Goal: Transaction & Acquisition: Purchase product/service

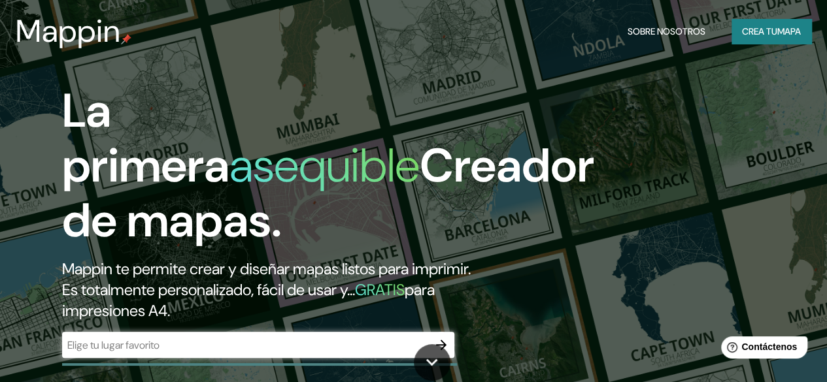
click at [243, 353] on input "text" at bounding box center [245, 345] width 366 height 15
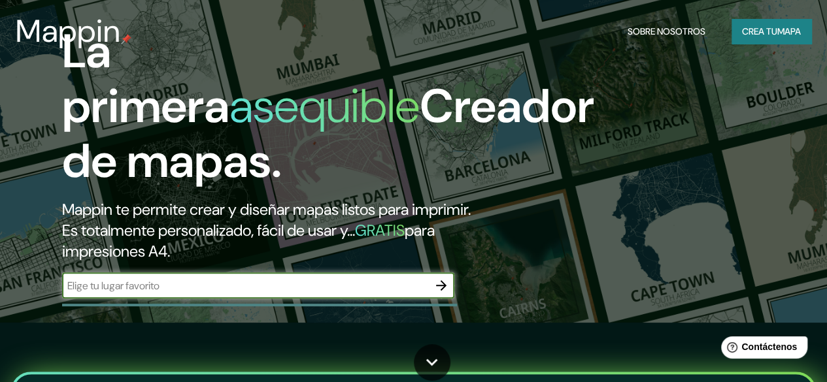
scroll to position [65, 0]
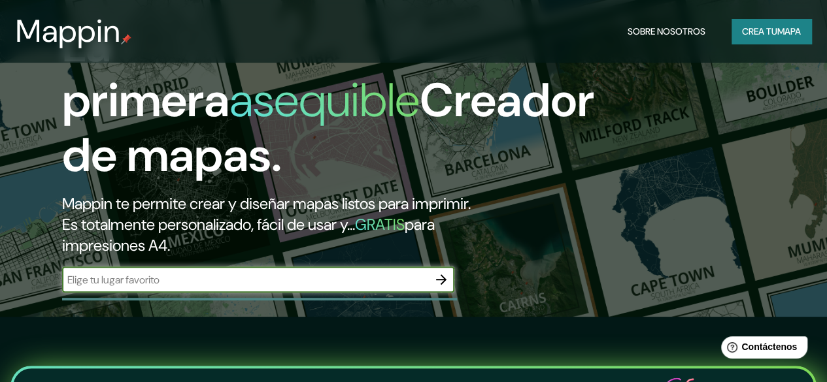
paste input "2.5 Contexto FISICO 2.6 Localización del sitio"
type input "2.5 Contexto FISICO 2.6 Localización del sitio"
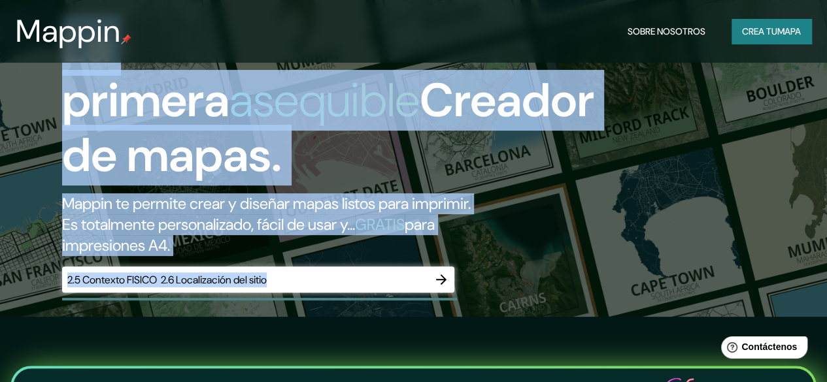
drag, startPoint x: 297, startPoint y: 296, endPoint x: 205, endPoint y: 316, distance: 93.9
click at [3, 295] on div "La primera asequible Creador de mapas. Mappin te permite crear y diseñar mapas …" at bounding box center [413, 126] width 827 height 382
click at [337, 288] on input "2.5 Contexto FISICO 2.6 Localización del sitio" at bounding box center [245, 280] width 366 height 15
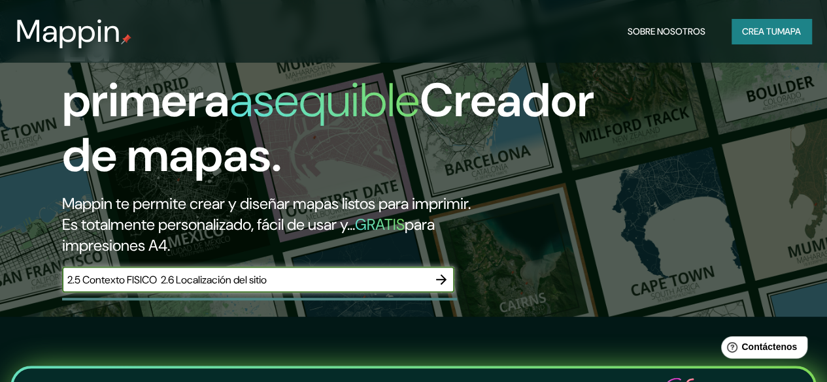
click at [295, 48] on div "Mappin Sobre nosotros Crea tu mapa" at bounding box center [413, 31] width 827 height 42
drag, startPoint x: 237, startPoint y: 321, endPoint x: 0, endPoint y: 343, distance: 237.7
click at [140, 288] on input "text" at bounding box center [245, 280] width 366 height 15
paste input "[PERSON_NAME] Restaurante Italiano"
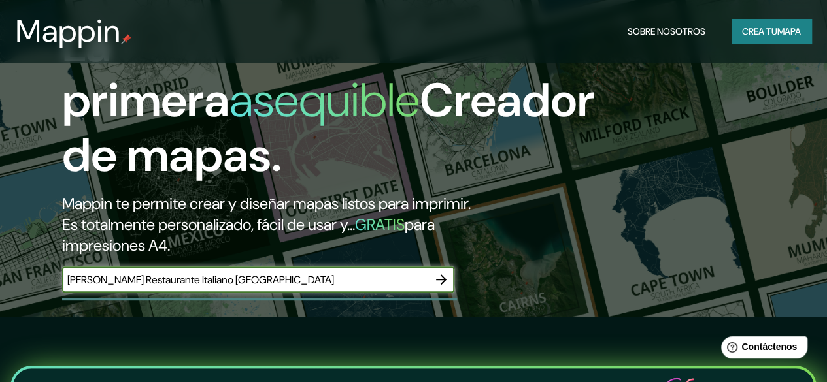
type input "[PERSON_NAME] Restaurante Italiano [GEOGRAPHIC_DATA]"
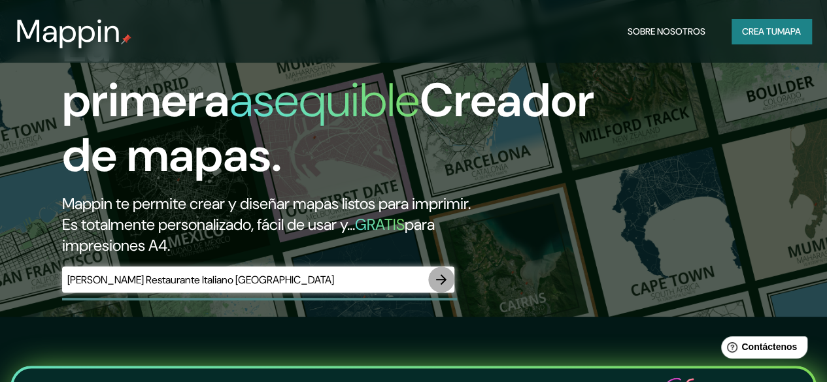
click at [444, 285] on icon "button" at bounding box center [441, 280] width 10 height 10
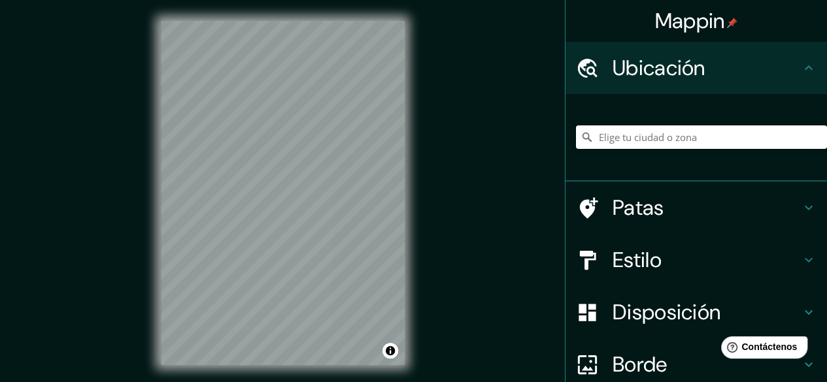
click at [644, 139] on input "Elige tu ciudad o zona" at bounding box center [701, 138] width 251 height 24
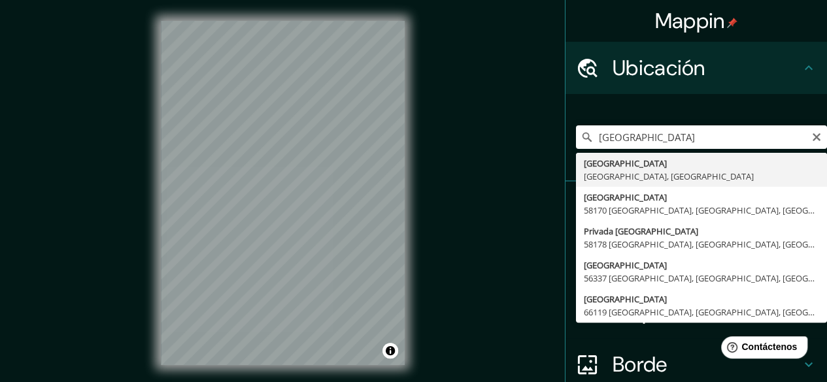
type input "[GEOGRAPHIC_DATA], [GEOGRAPHIC_DATA]"
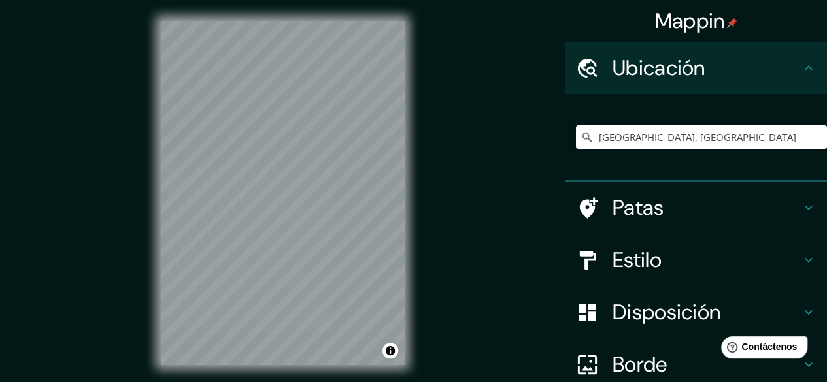
click at [679, 258] on h4 "Estilo" at bounding box center [707, 260] width 188 height 26
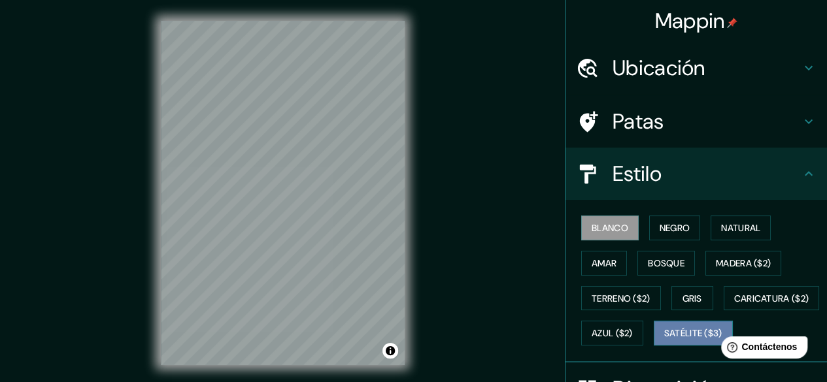
click at [664, 340] on font "Satélite ($3)" at bounding box center [693, 334] width 58 height 12
click at [439, 204] on div "Mappin Ubicación [GEOGRAPHIC_DATA], [GEOGRAPHIC_DATA], [GEOGRAPHIC_DATA] Patas …" at bounding box center [413, 203] width 827 height 407
click at [624, 57] on font "Ubicación" at bounding box center [659, 67] width 93 height 27
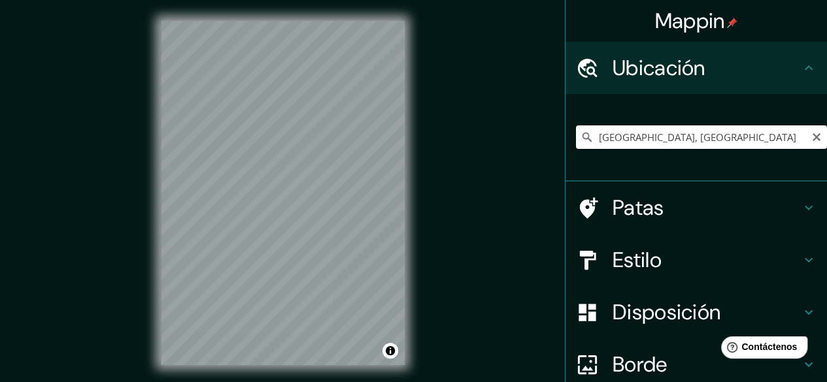
click at [647, 144] on input "[GEOGRAPHIC_DATA], [GEOGRAPHIC_DATA]" at bounding box center [701, 138] width 251 height 24
drag, startPoint x: 587, startPoint y: 138, endPoint x: 836, endPoint y: 118, distance: 249.9
click at [827, 118] on html "Mappin Ubicación [GEOGRAPHIC_DATA], [GEOGRAPHIC_DATA], [GEOGRAPHIC_DATA] [GEOGR…" at bounding box center [413, 191] width 827 height 382
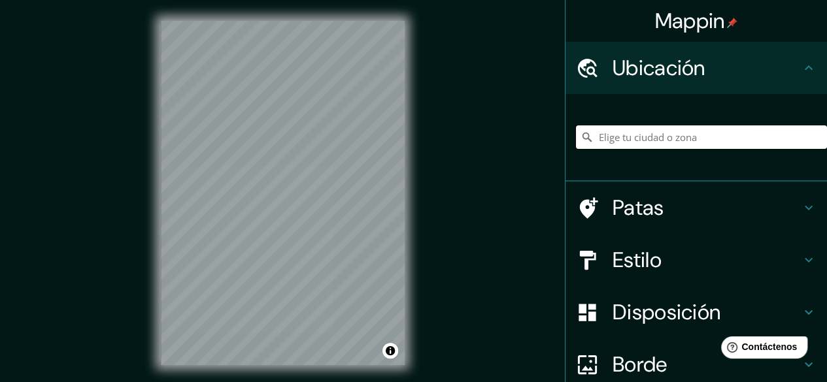
paste input "[PERSON_NAME][STREET_ADDRESS] Monterrey, N.L."
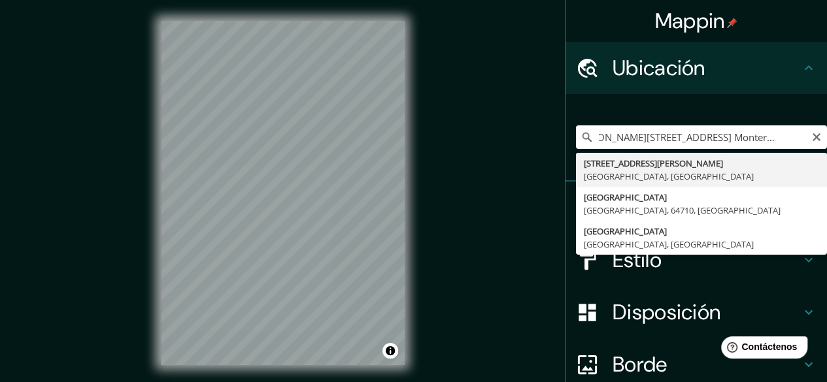
type input "[STREET_ADDRESS][PERSON_NAME]"
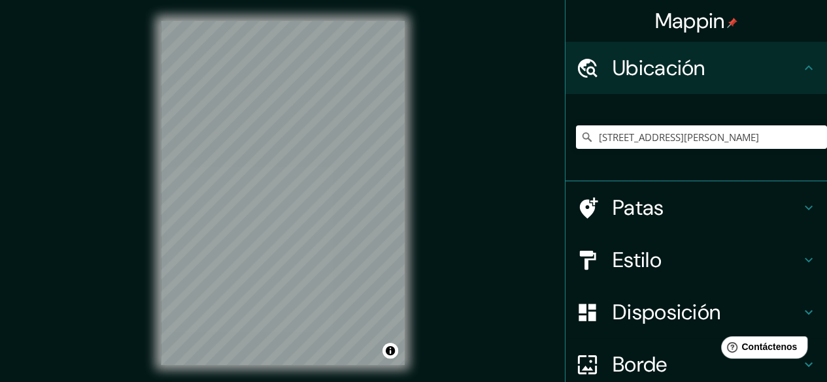
click at [690, 210] on h4 "Patas" at bounding box center [707, 208] width 188 height 26
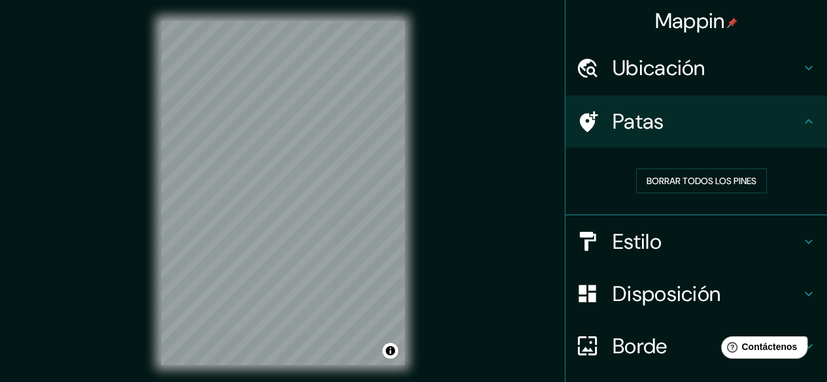
click at [690, 237] on h4 "Estilo" at bounding box center [707, 242] width 188 height 26
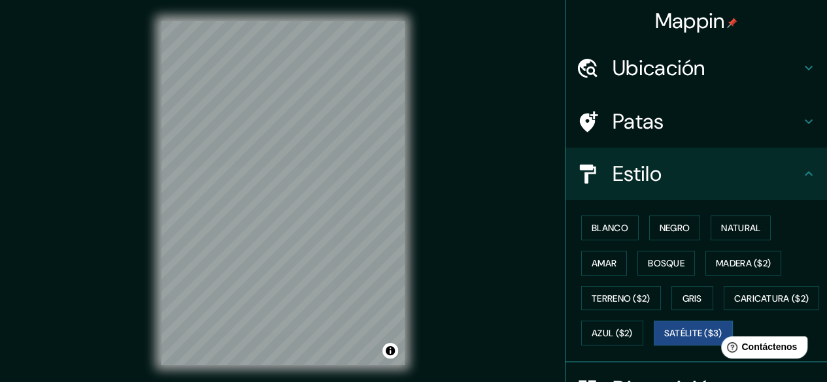
click at [600, 241] on div "Blanco Negro Natural [PERSON_NAME] ($2) Terreno ($2) Gris Caricatura ($2) Azul …" at bounding box center [701, 281] width 251 height 141
click at [599, 226] on font "Blanco" at bounding box center [610, 228] width 37 height 12
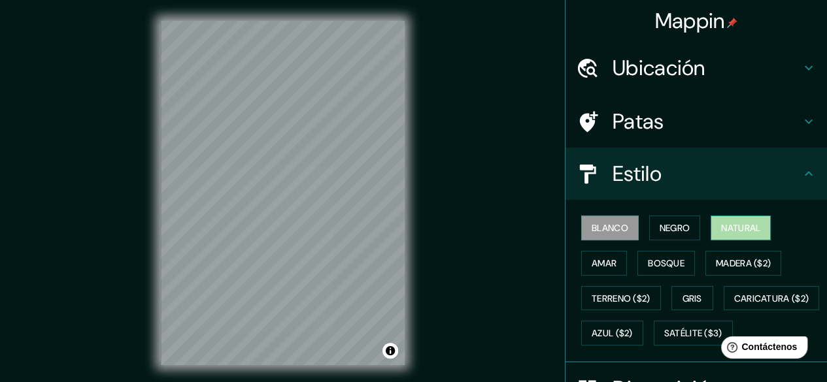
click at [711, 232] on button "Natural" at bounding box center [741, 228] width 60 height 25
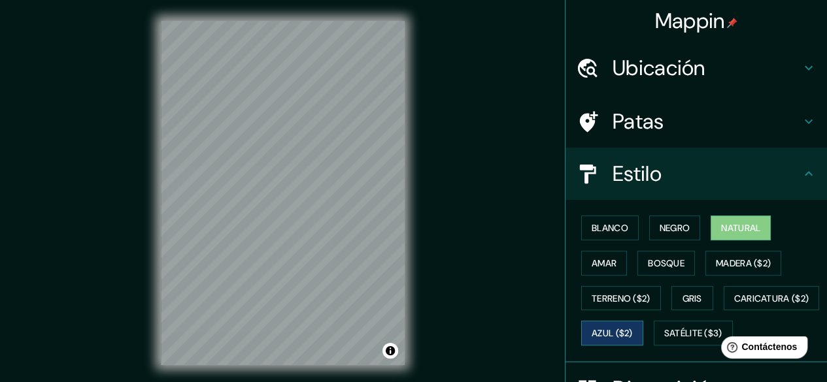
click at [633, 325] on font "Azul ($2)" at bounding box center [612, 333] width 41 height 17
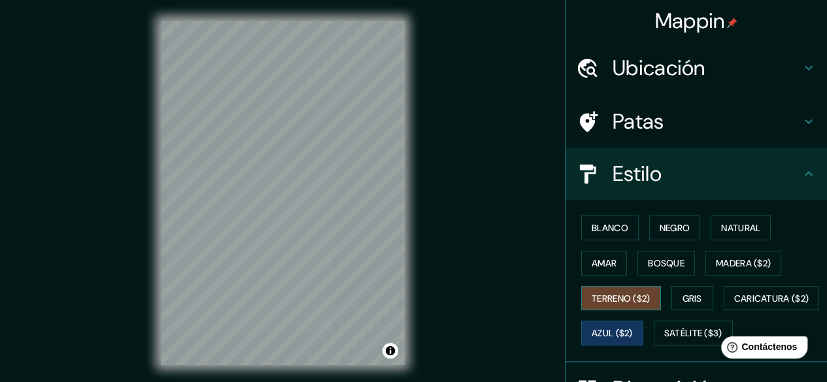
click at [623, 293] on font "Terreno ($2)" at bounding box center [621, 299] width 59 height 12
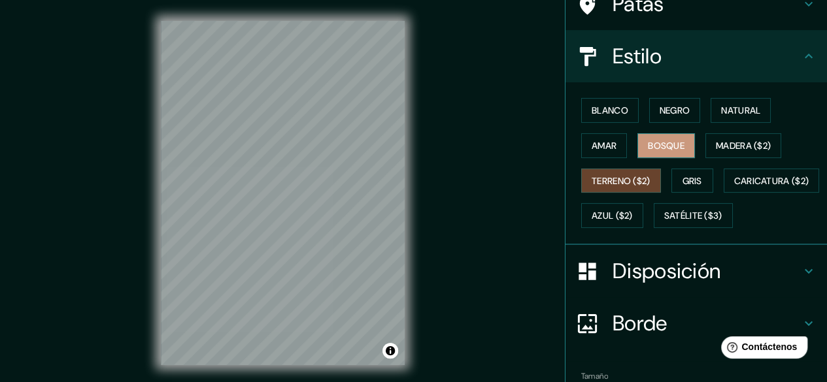
scroll to position [131, 0]
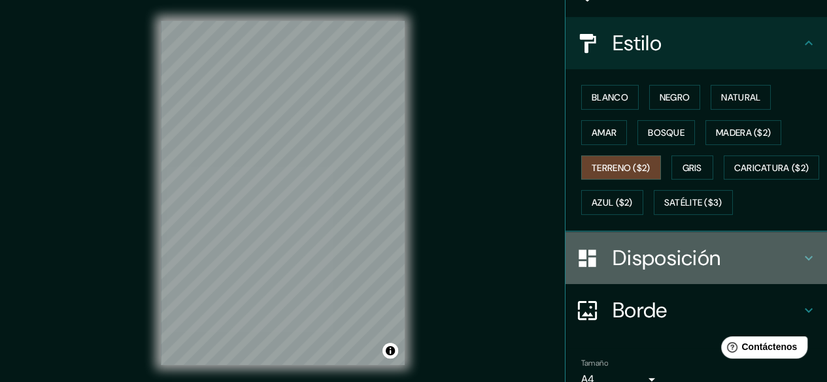
click at [656, 272] on font "Disposición" at bounding box center [667, 258] width 108 height 27
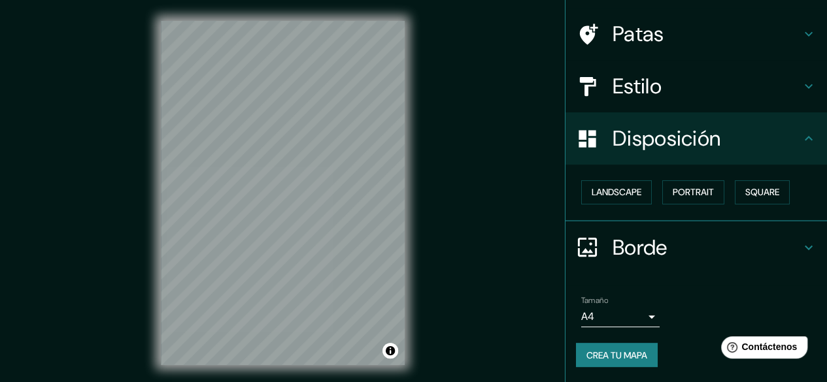
scroll to position [88, 0]
click at [610, 184] on button "Paisaje" at bounding box center [608, 192] width 54 height 25
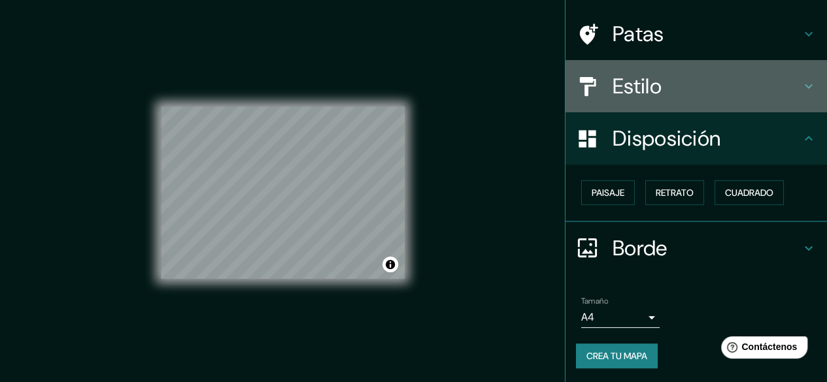
click at [653, 82] on h4 "Estilo" at bounding box center [707, 86] width 188 height 26
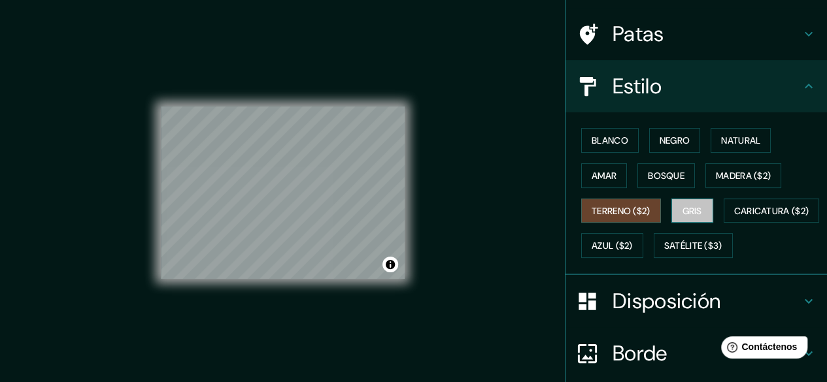
click at [683, 205] on font "Gris" at bounding box center [693, 211] width 20 height 12
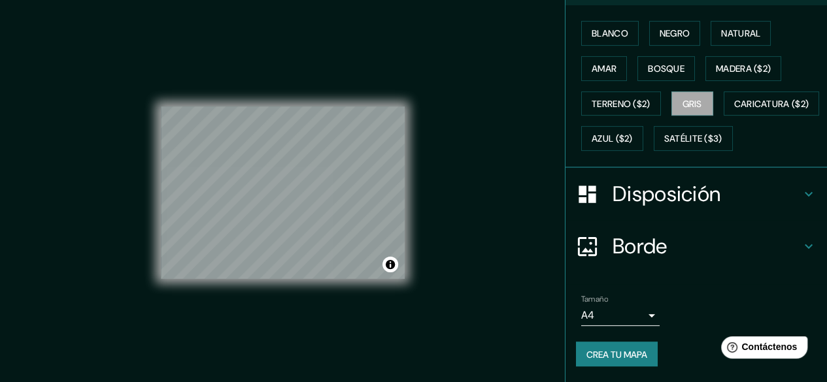
click at [653, 185] on div "Disposición" at bounding box center [697, 194] width 262 height 52
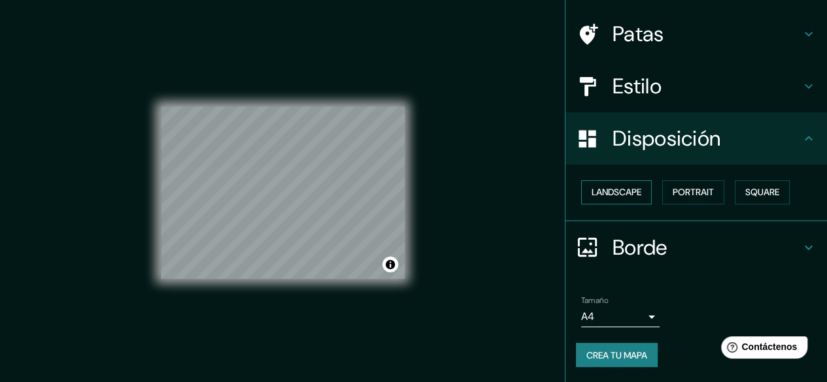
click at [621, 184] on button "Landscape" at bounding box center [616, 192] width 71 height 24
click at [681, 190] on button "Portrait" at bounding box center [693, 192] width 62 height 24
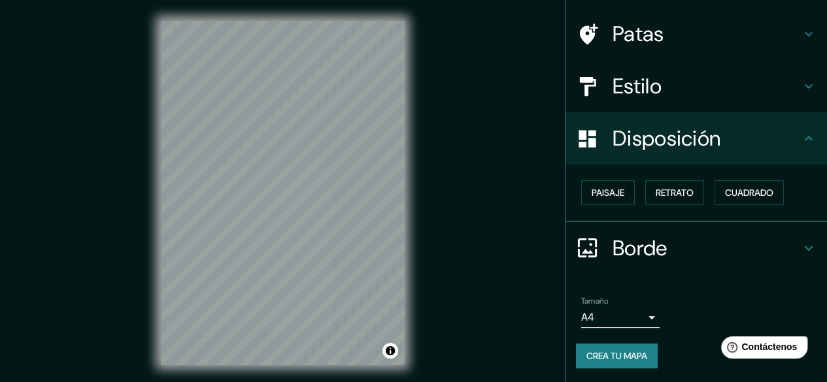
click at [644, 84] on font "Estilo" at bounding box center [637, 86] width 49 height 27
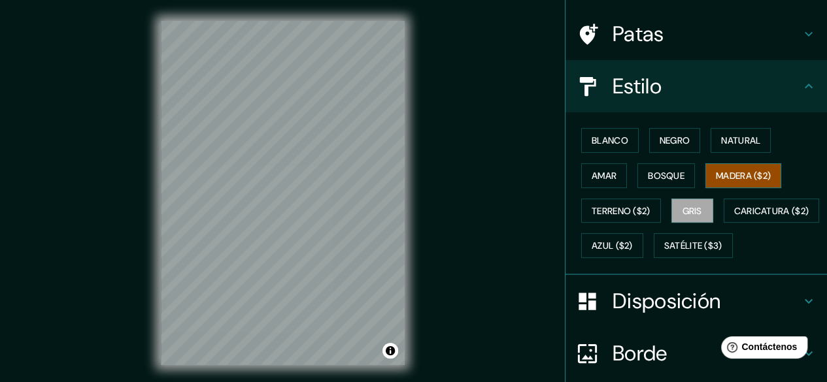
click at [735, 173] on font "Madera ($2)" at bounding box center [743, 176] width 55 height 12
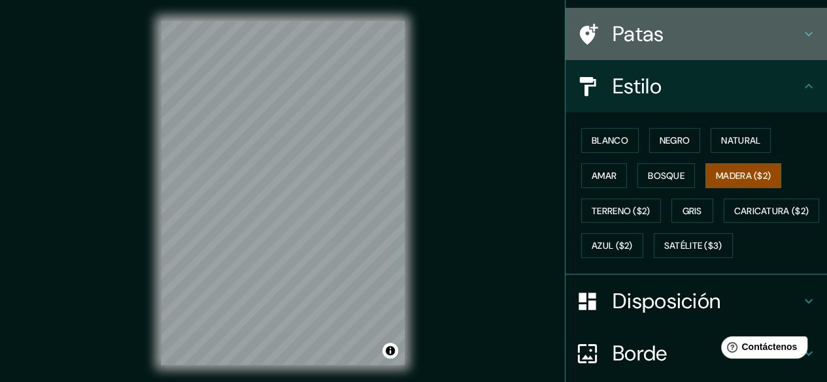
click at [686, 26] on h4 "Patas" at bounding box center [707, 34] width 188 height 26
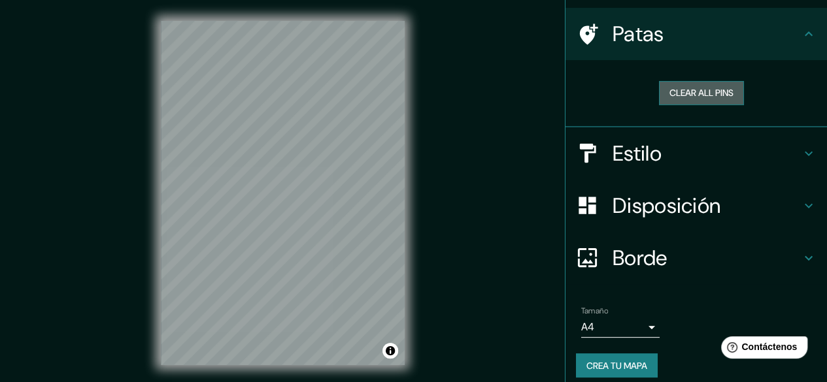
click at [708, 88] on button "Clear all pins" at bounding box center [701, 93] width 85 height 24
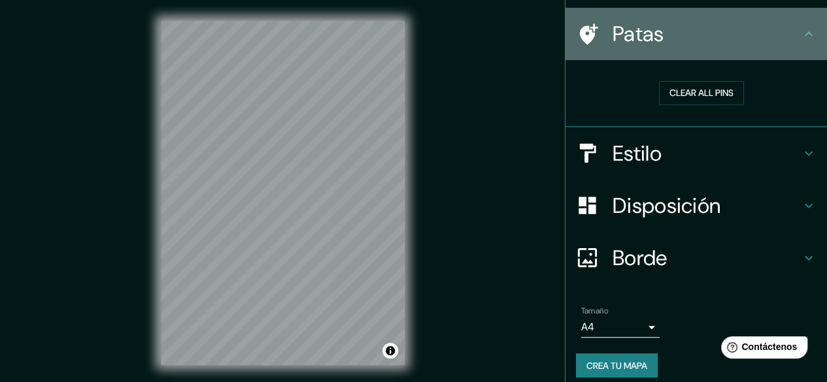
click at [796, 46] on div "Patas" at bounding box center [697, 34] width 262 height 52
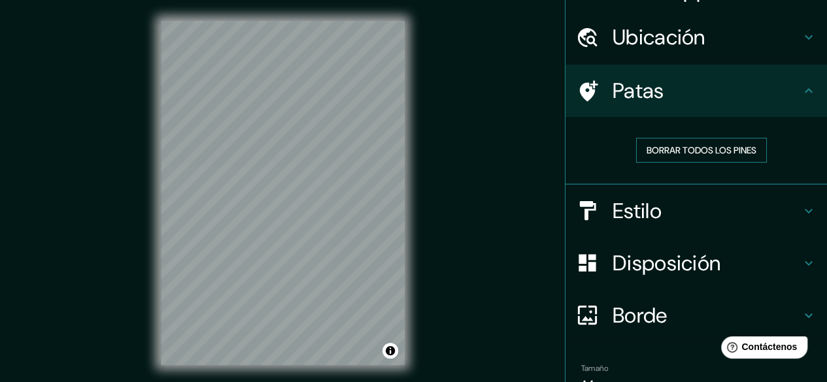
scroll to position [0, 0]
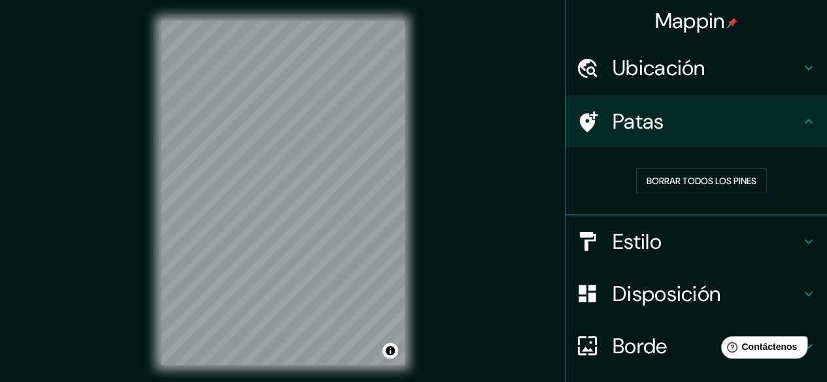
click at [727, 254] on div "Estilo" at bounding box center [697, 242] width 262 height 52
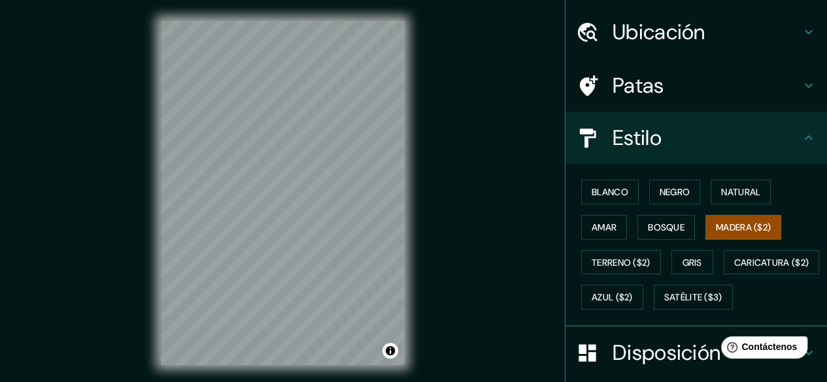
scroll to position [65, 0]
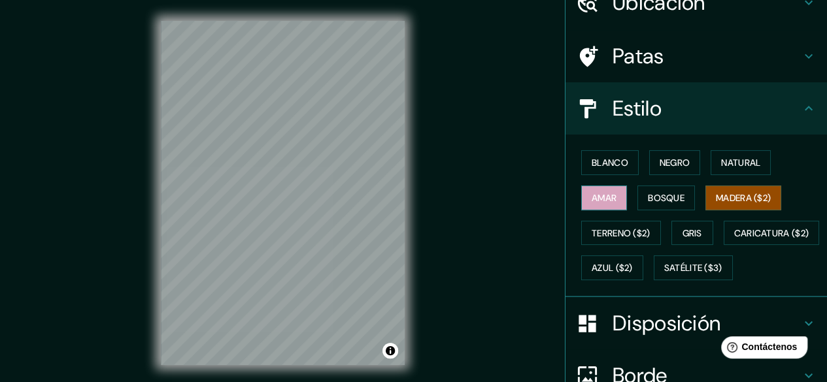
click at [607, 186] on button "Amar" at bounding box center [604, 198] width 46 height 25
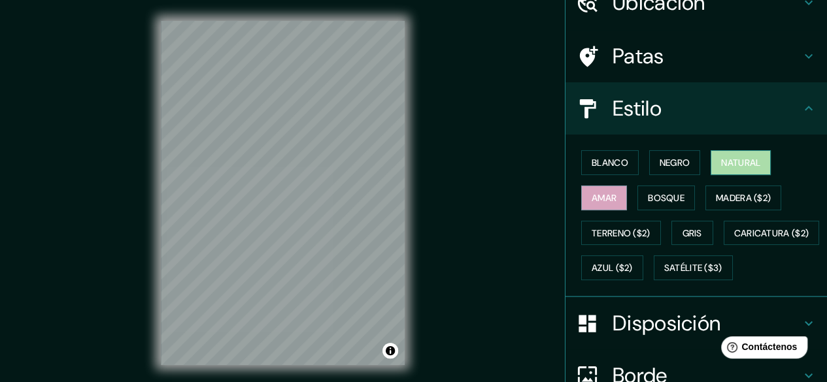
click at [739, 165] on font "Natural" at bounding box center [740, 163] width 39 height 12
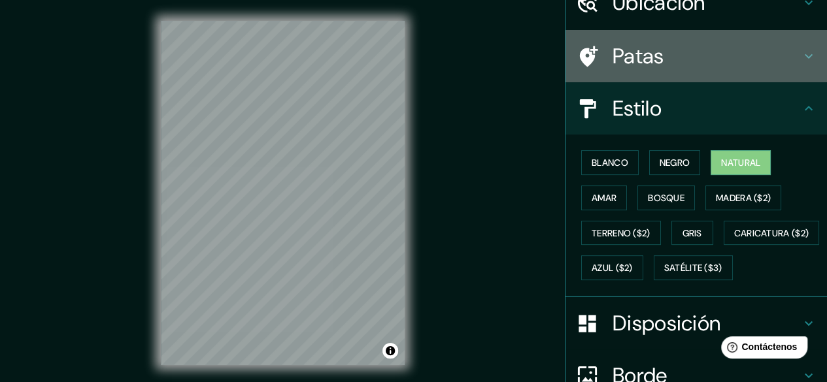
click at [713, 68] on h4 "Patas" at bounding box center [707, 56] width 188 height 26
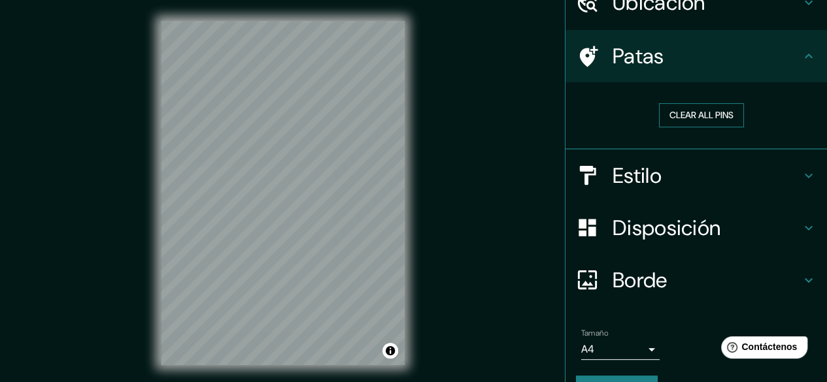
click at [704, 118] on button "Clear all pins" at bounding box center [701, 115] width 85 height 24
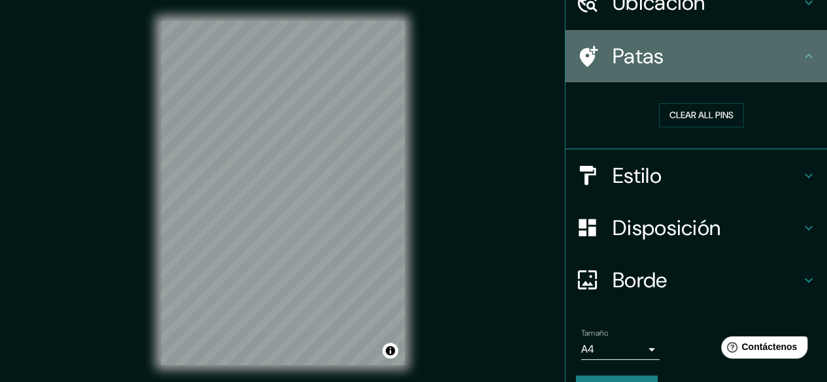
click at [701, 59] on h4 "Patas" at bounding box center [707, 56] width 188 height 26
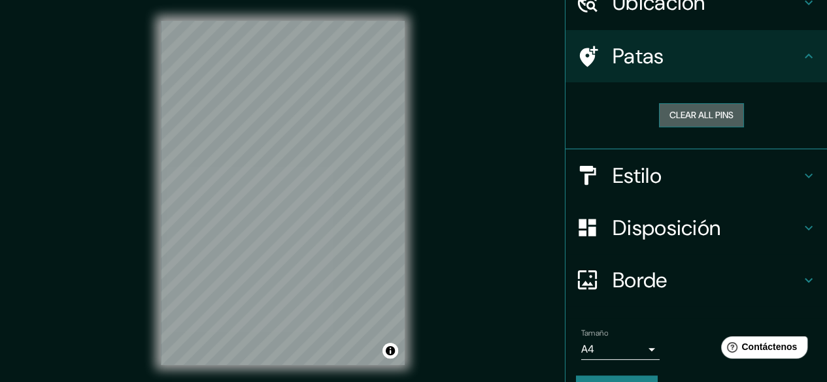
click at [711, 122] on button "Clear all pins" at bounding box center [701, 115] width 85 height 24
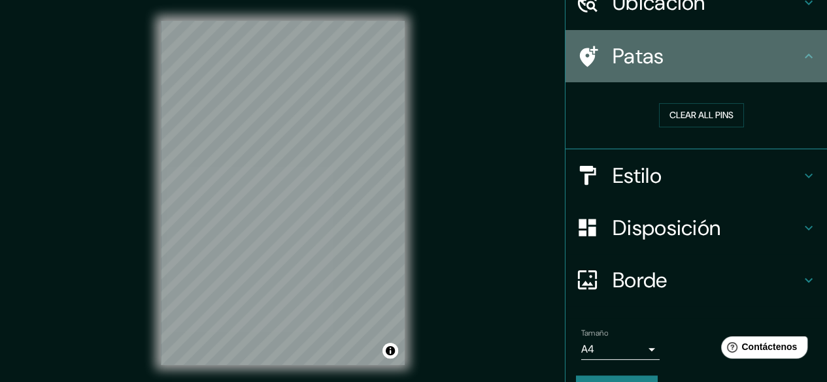
click at [727, 52] on h4 "Patas" at bounding box center [707, 56] width 188 height 26
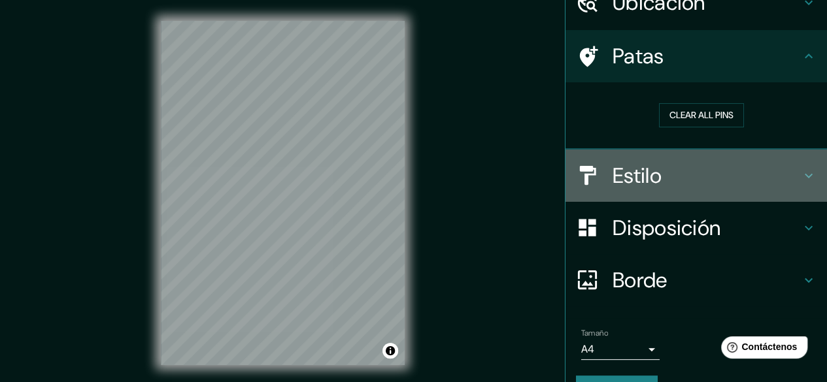
click at [717, 168] on h4 "Estilo" at bounding box center [707, 176] width 188 height 26
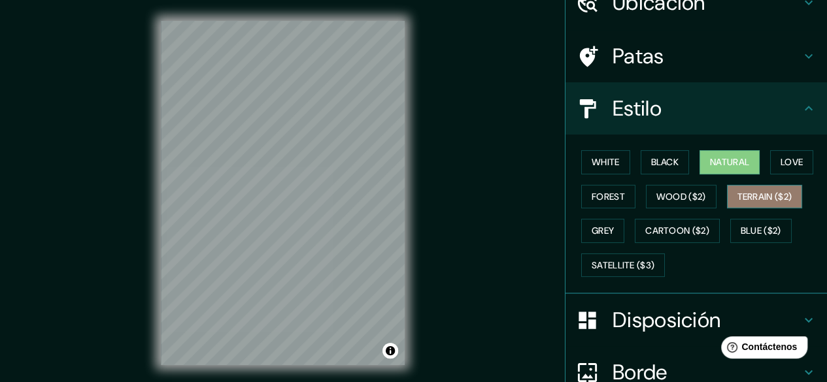
click at [766, 192] on button "Terrain ($2)" at bounding box center [765, 197] width 76 height 24
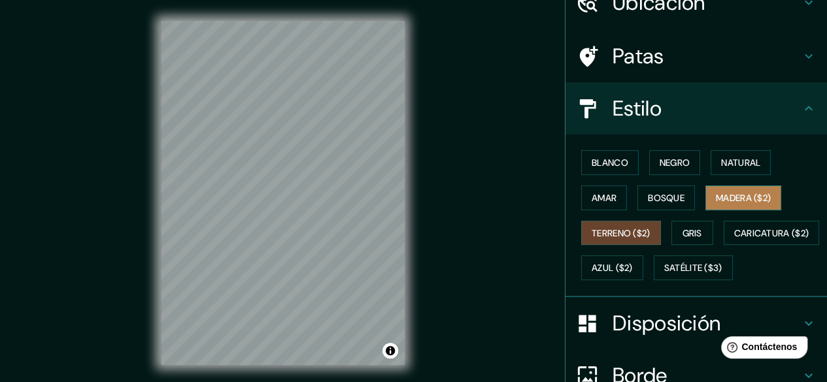
click at [741, 186] on button "Madera ($2)" at bounding box center [743, 198] width 76 height 25
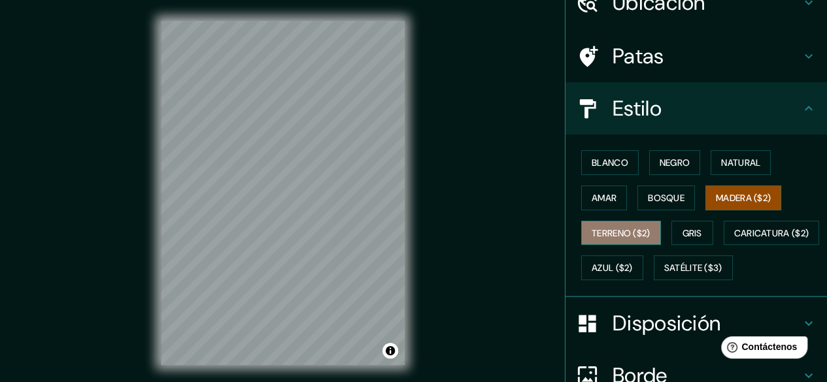
click at [607, 225] on font "Terreno ($2)" at bounding box center [621, 233] width 59 height 17
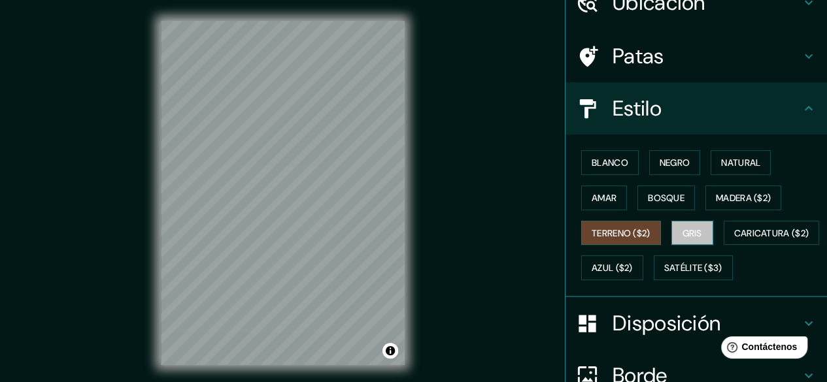
click at [671, 236] on button "Gris" at bounding box center [692, 233] width 42 height 25
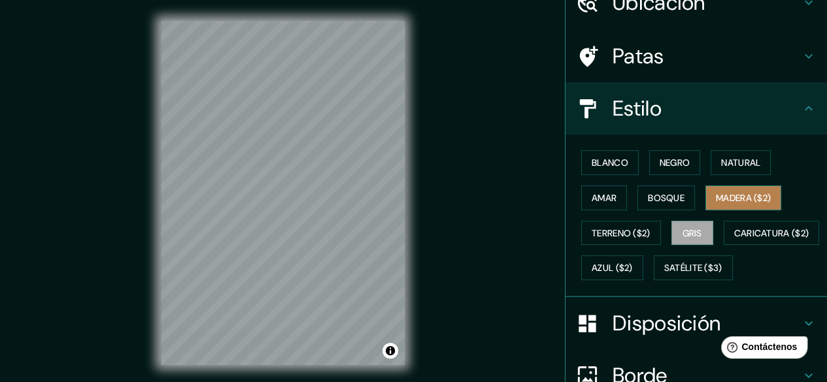
click at [719, 203] on font "Madera ($2)" at bounding box center [743, 198] width 55 height 17
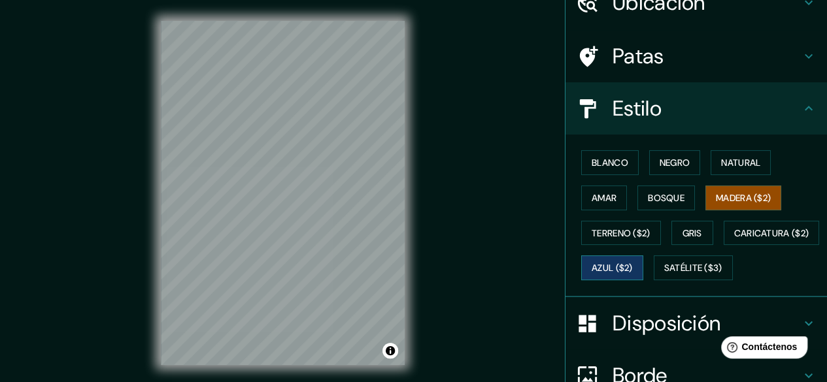
click at [633, 263] on font "Azul ($2)" at bounding box center [612, 269] width 41 height 12
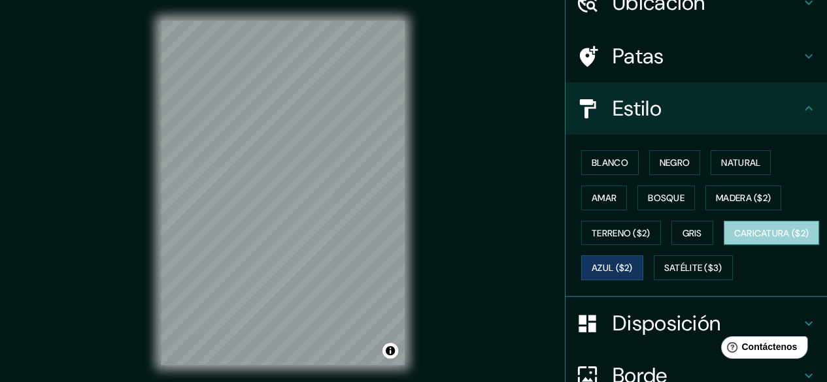
click at [734, 239] on font "Caricatura ($2)" at bounding box center [771, 234] width 75 height 12
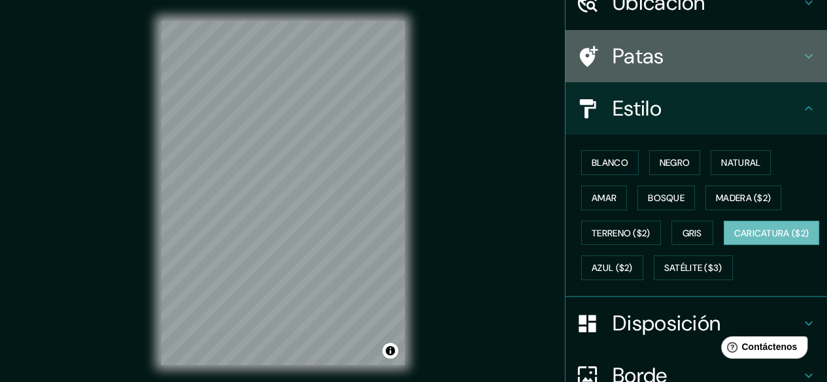
click at [618, 45] on font "Patas" at bounding box center [639, 55] width 52 height 27
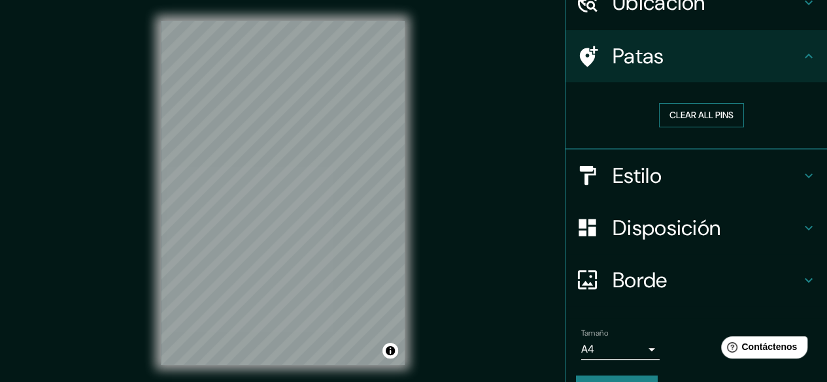
click at [685, 120] on button "Clear all pins" at bounding box center [701, 115] width 85 height 24
click at [672, 167] on h4 "Estilo" at bounding box center [707, 176] width 188 height 26
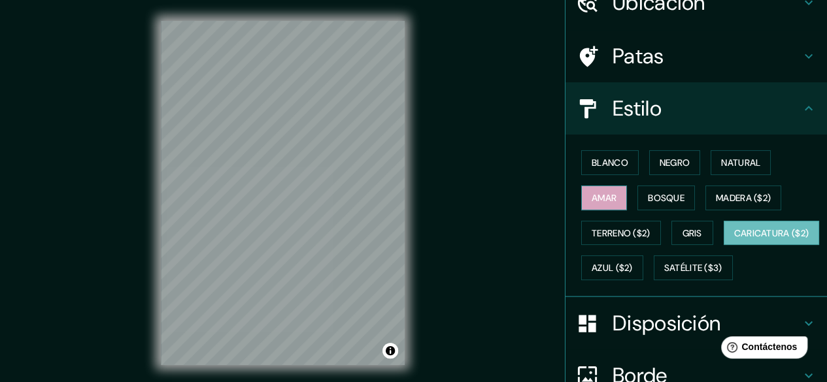
click at [607, 195] on button "Amar" at bounding box center [604, 198] width 46 height 25
click at [744, 143] on div "Blanco Negro Natural [PERSON_NAME] ($2) Terreno ($2) Gris Caricatura ($2) Azul …" at bounding box center [697, 216] width 262 height 163
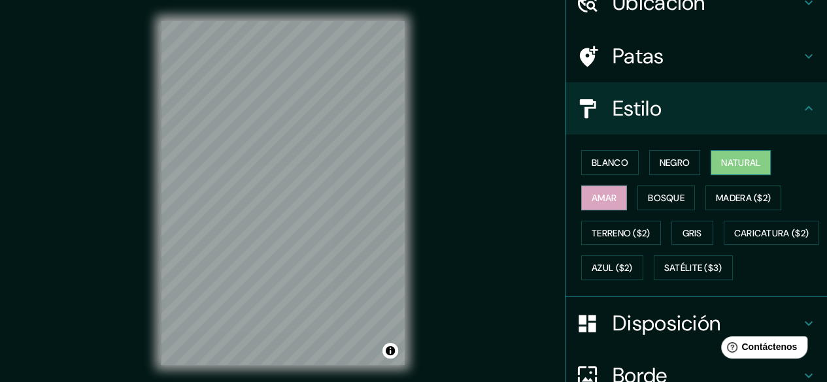
click at [752, 156] on font "Natural" at bounding box center [740, 162] width 39 height 17
click at [646, 83] on div "Estilo" at bounding box center [697, 108] width 262 height 52
click at [634, 53] on font "Patas" at bounding box center [639, 55] width 52 height 27
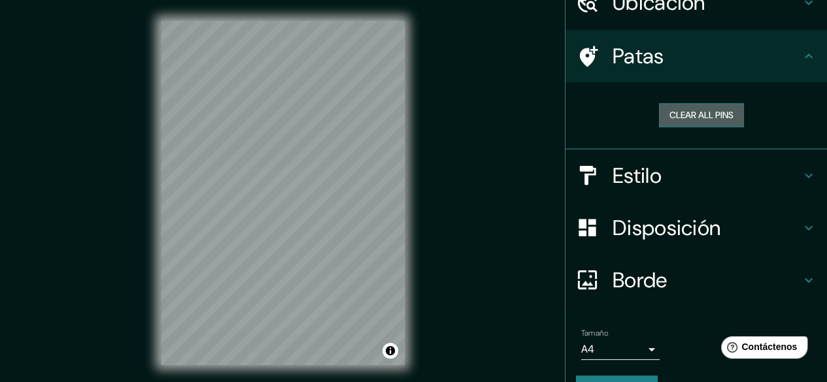
click at [688, 105] on button "Clear all pins" at bounding box center [701, 115] width 85 height 24
click at [687, 105] on button "Clear all pins" at bounding box center [701, 115] width 85 height 24
click at [653, 181] on h4 "Estilo" at bounding box center [707, 176] width 188 height 26
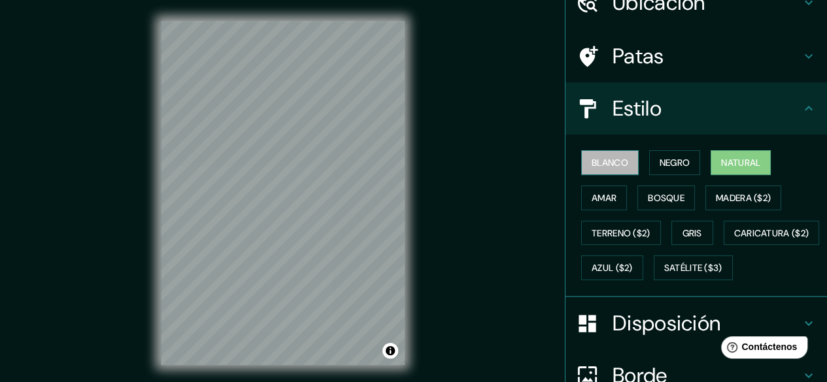
click at [610, 154] on font "Blanco" at bounding box center [610, 162] width 37 height 17
click at [630, 156] on div "Blanco Negro Natural [PERSON_NAME] ($2) Terreno ($2) Gris Caricatura ($2) Azul …" at bounding box center [701, 215] width 251 height 141
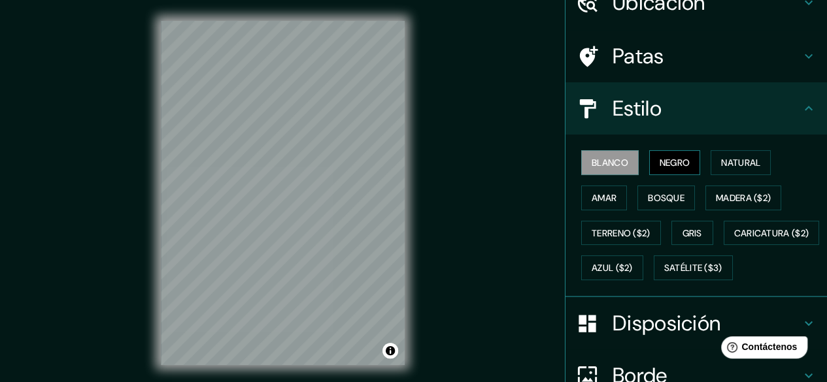
click at [660, 160] on font "Negro" at bounding box center [675, 163] width 31 height 12
click at [721, 158] on font "Natural" at bounding box center [740, 163] width 39 height 12
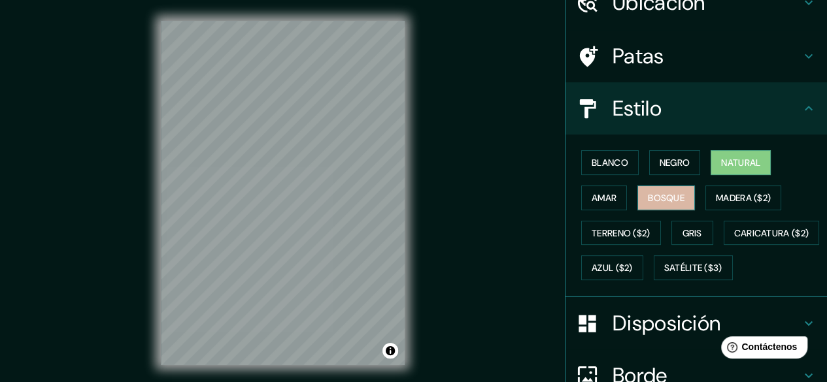
click at [672, 197] on font "Bosque" at bounding box center [666, 198] width 37 height 12
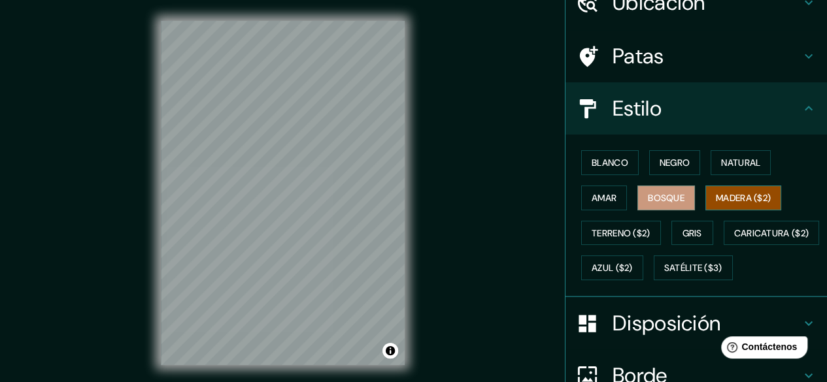
click at [724, 195] on font "Madera ($2)" at bounding box center [743, 198] width 55 height 12
